Goal: Transaction & Acquisition: Purchase product/service

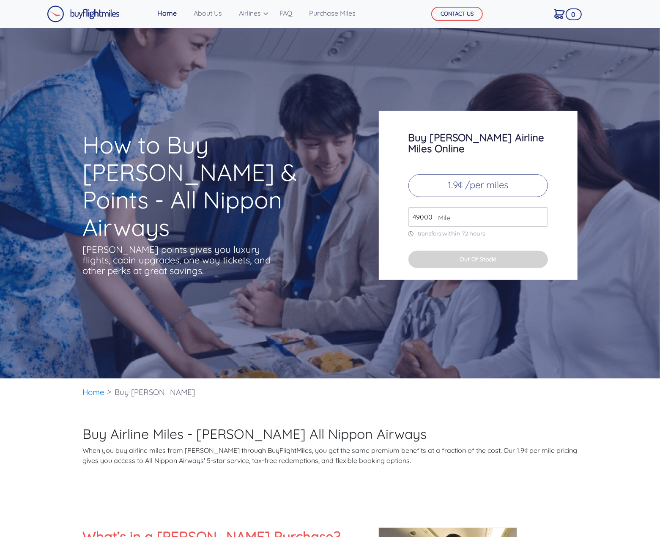
click at [452, 207] on input "49000" at bounding box center [478, 216] width 140 height 19
click at [484, 230] on p "transfers within 72 hours" at bounding box center [478, 233] width 140 height 7
click at [501, 207] on input "49000" at bounding box center [478, 216] width 140 height 19
click at [541, 209] on input "49000" at bounding box center [478, 216] width 140 height 19
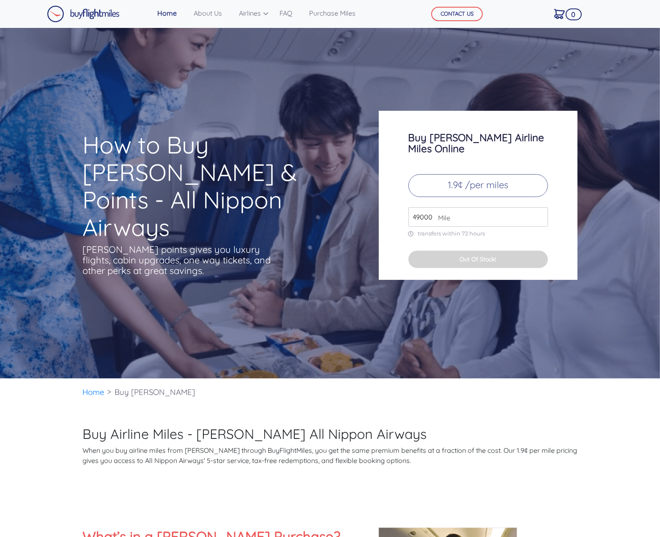
click at [541, 209] on input "49000" at bounding box center [478, 216] width 140 height 19
click at [518, 177] on p "1.9¢ /per miles" at bounding box center [478, 185] width 140 height 23
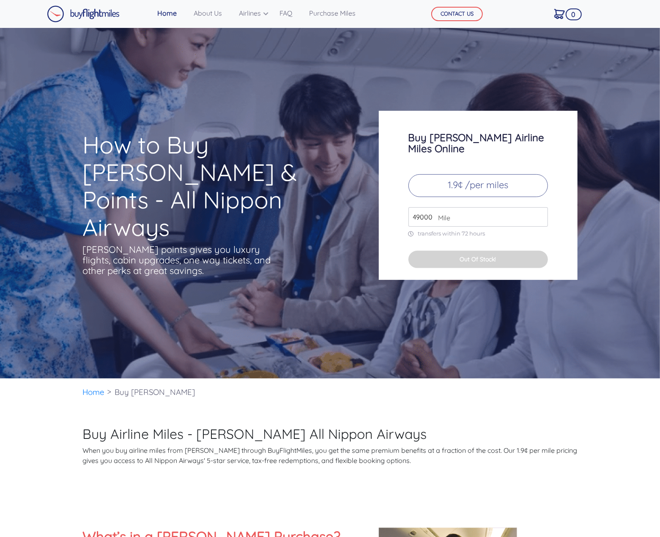
click at [483, 174] on p "1.9¢ /per miles" at bounding box center [478, 185] width 140 height 23
drag, startPoint x: 468, startPoint y: 139, endPoint x: 456, endPoint y: 140, distance: 11.9
click at [468, 140] on h3 "Buy [PERSON_NAME] Airline Miles Online" at bounding box center [478, 143] width 140 height 22
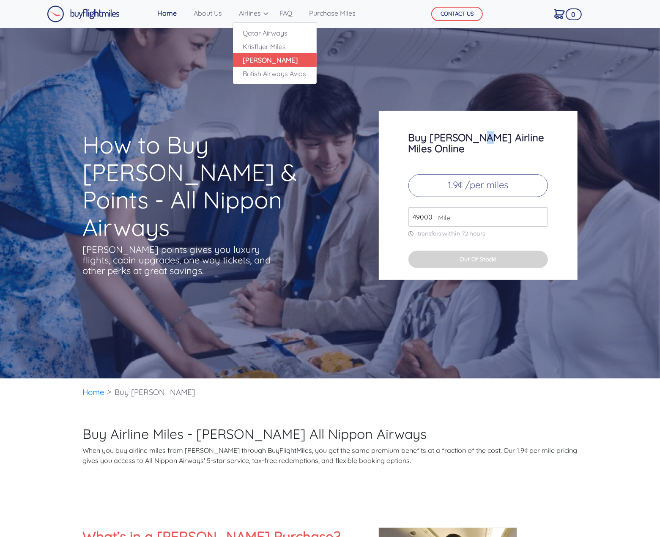
click at [265, 59] on link "[PERSON_NAME]" at bounding box center [275, 60] width 84 height 14
click at [271, 44] on link "Krisflyer Miles" at bounding box center [275, 47] width 84 height 14
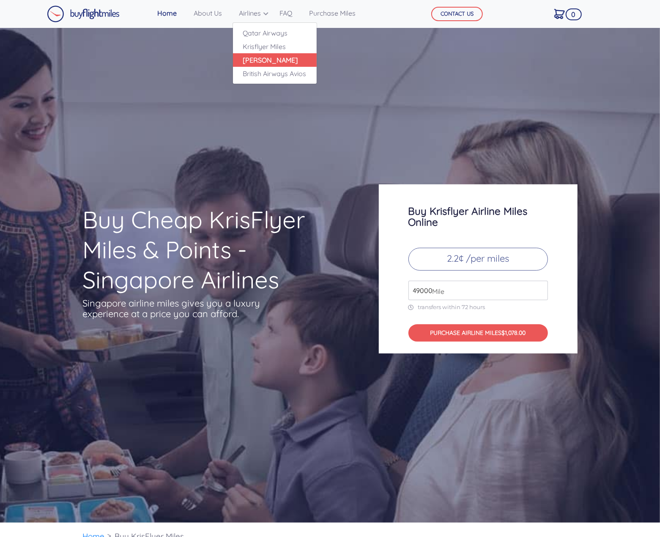
click at [262, 62] on link "[PERSON_NAME]" at bounding box center [275, 60] width 84 height 14
